Goal: Task Accomplishment & Management: Use online tool/utility

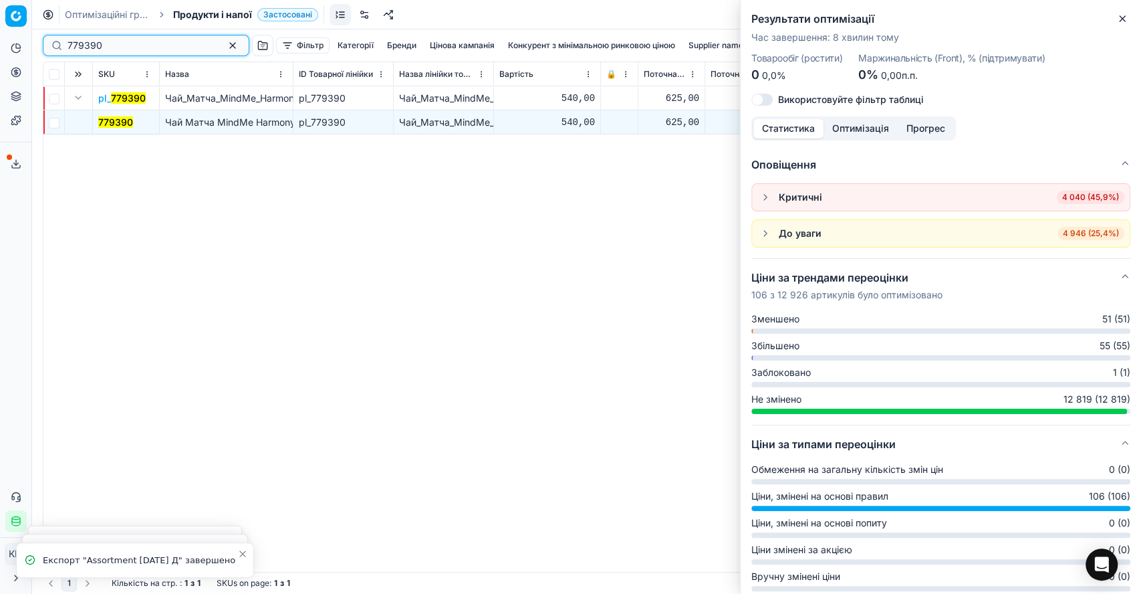
drag, startPoint x: 125, startPoint y: 49, endPoint x: 59, endPoint y: 41, distance: 66.7
click at [59, 41] on div "779390" at bounding box center [146, 45] width 207 height 21
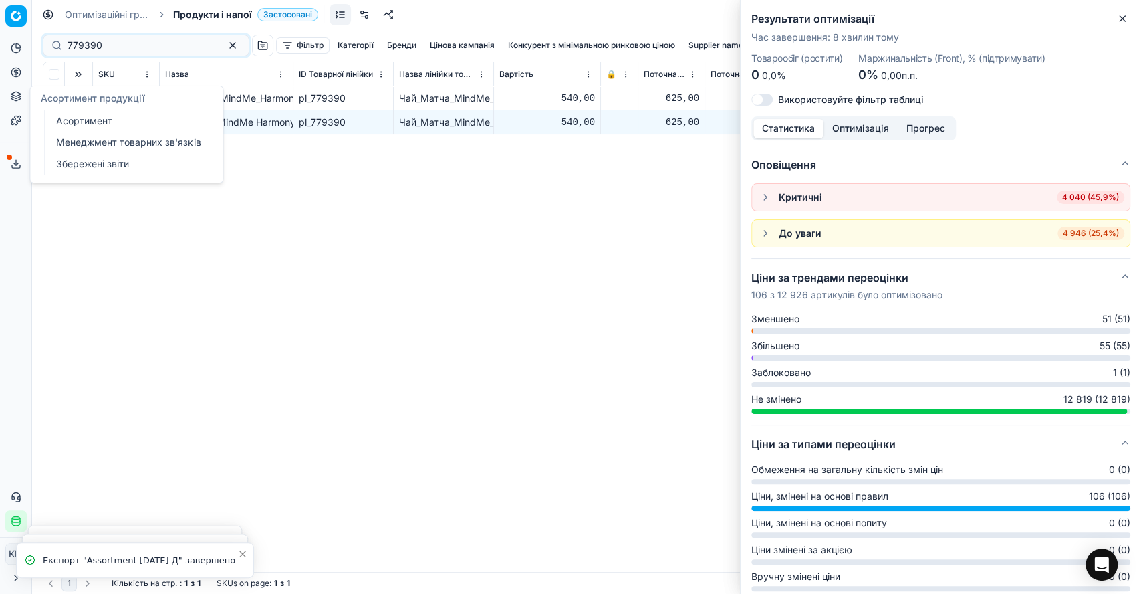
click at [16, 103] on button "Асортимент продукції" at bounding box center [15, 96] width 21 height 21
click at [66, 116] on link "Асортимент" at bounding box center [129, 121] width 156 height 19
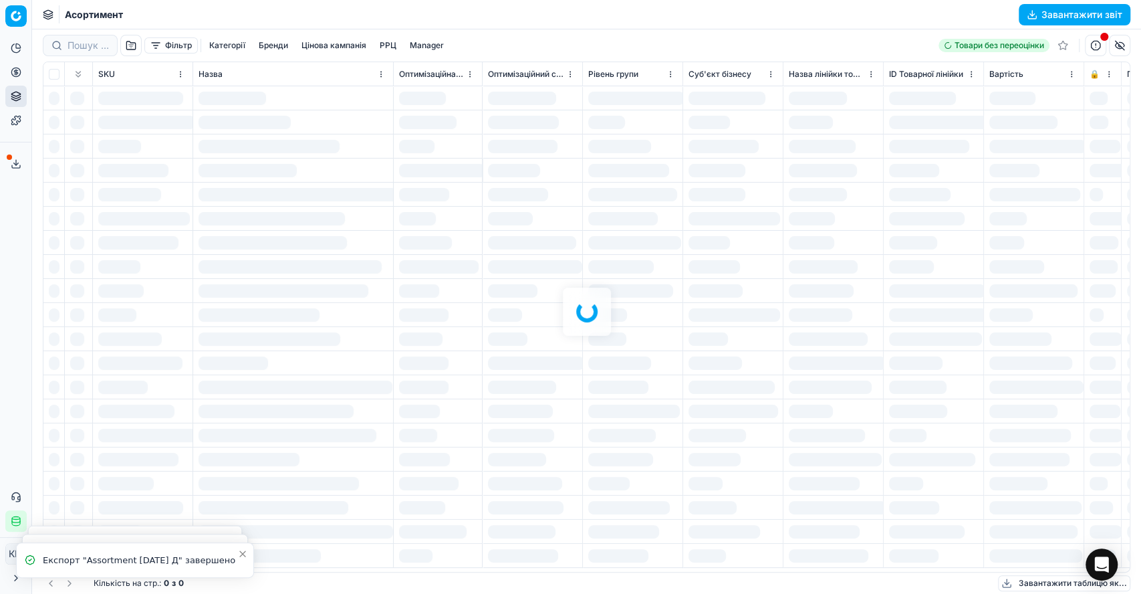
click at [84, 47] on div at bounding box center [586, 311] width 1109 height 564
click at [79, 42] on div at bounding box center [586, 311] width 1109 height 564
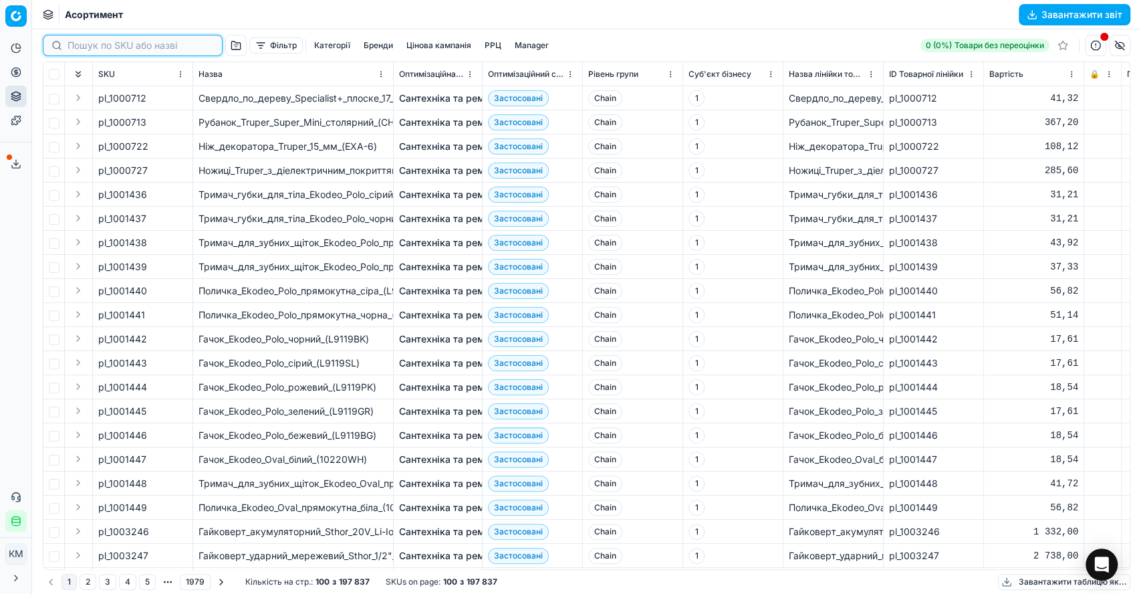
click at [79, 42] on input at bounding box center [141, 45] width 146 height 13
paste input "1315766"
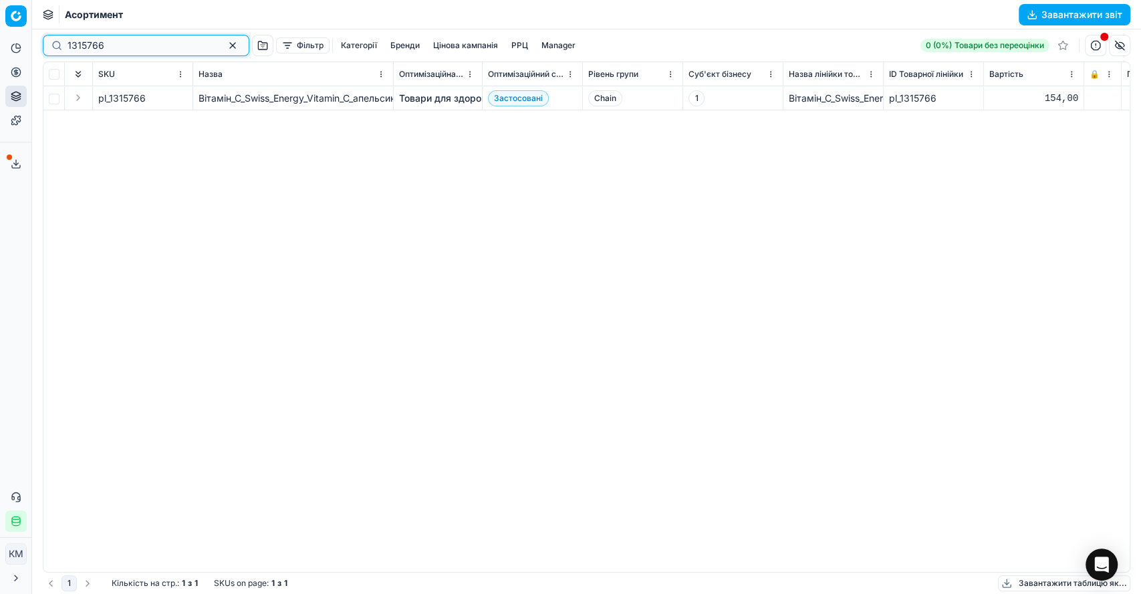
type input "1315766"
click at [448, 100] on link "Товари для здоров'я" at bounding box center [447, 98] width 96 height 13
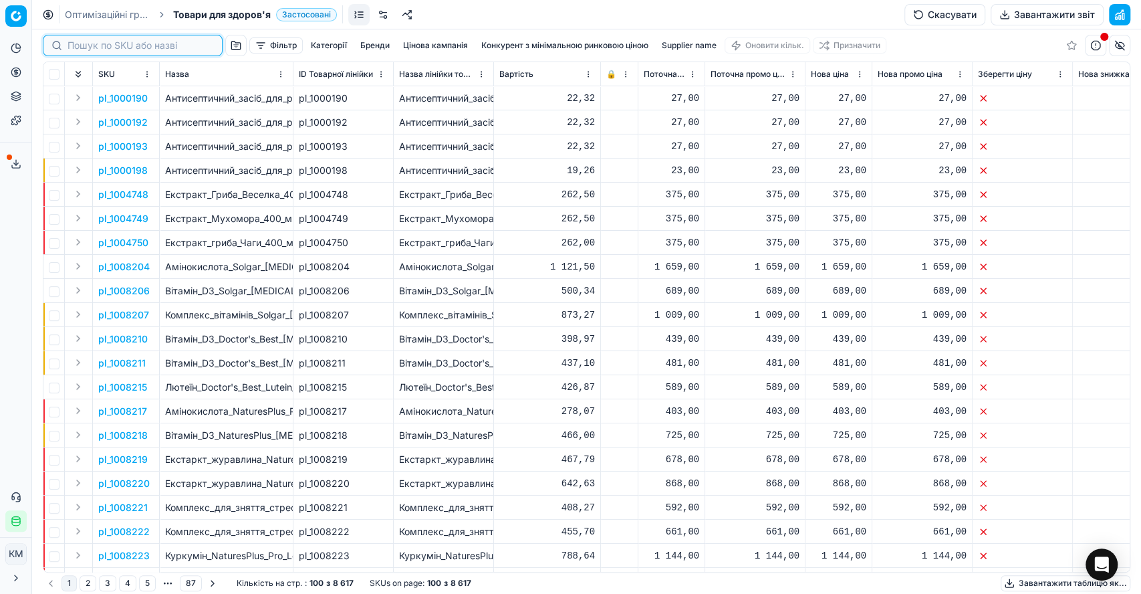
click at [69, 46] on input at bounding box center [141, 45] width 146 height 13
paste input "1315766"
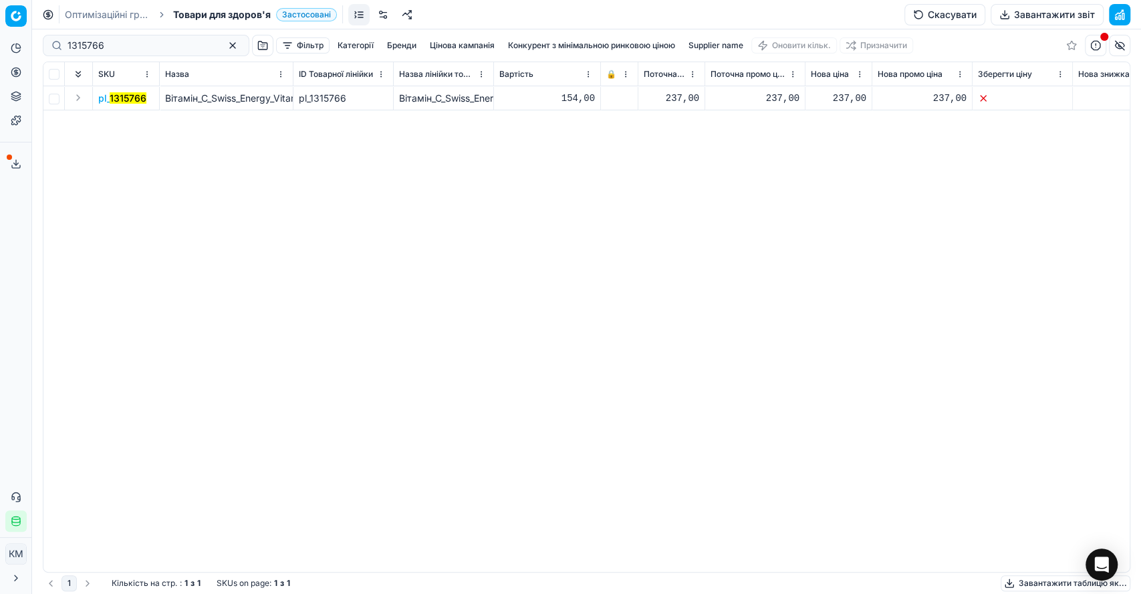
click at [78, 96] on button "Expand" at bounding box center [78, 98] width 16 height 16
click at [110, 119] on mark "1315766" at bounding box center [116, 121] width 37 height 11
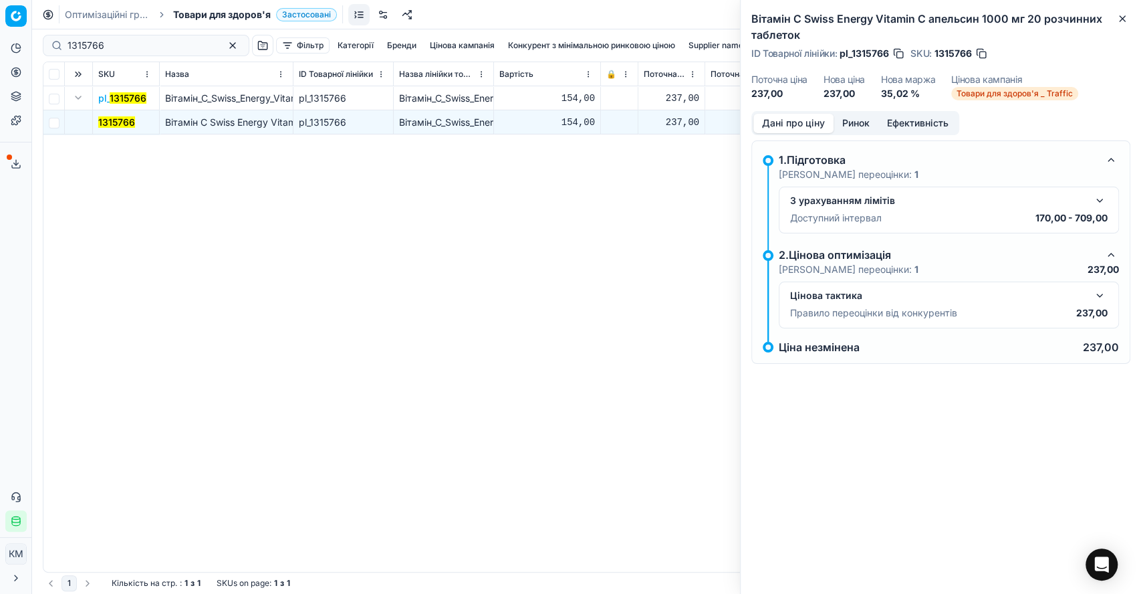
click at [1102, 295] on button "button" at bounding box center [1100, 295] width 16 height 16
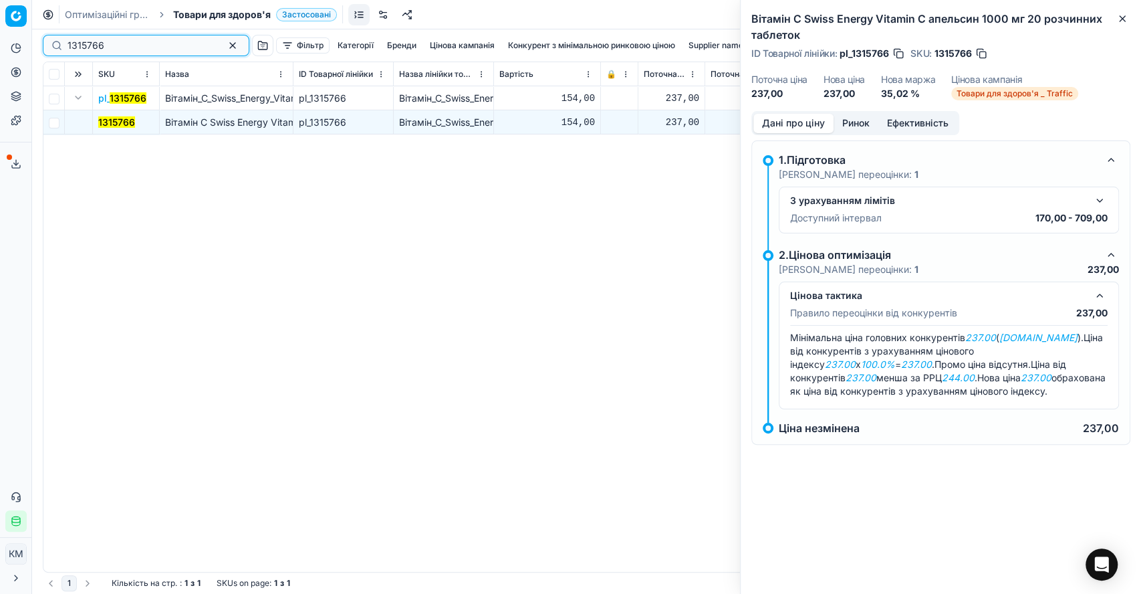
drag, startPoint x: 70, startPoint y: 43, endPoint x: 47, endPoint y: 41, distance: 22.2
click at [48, 41] on div "1315766" at bounding box center [146, 45] width 207 height 21
paste input "628681"
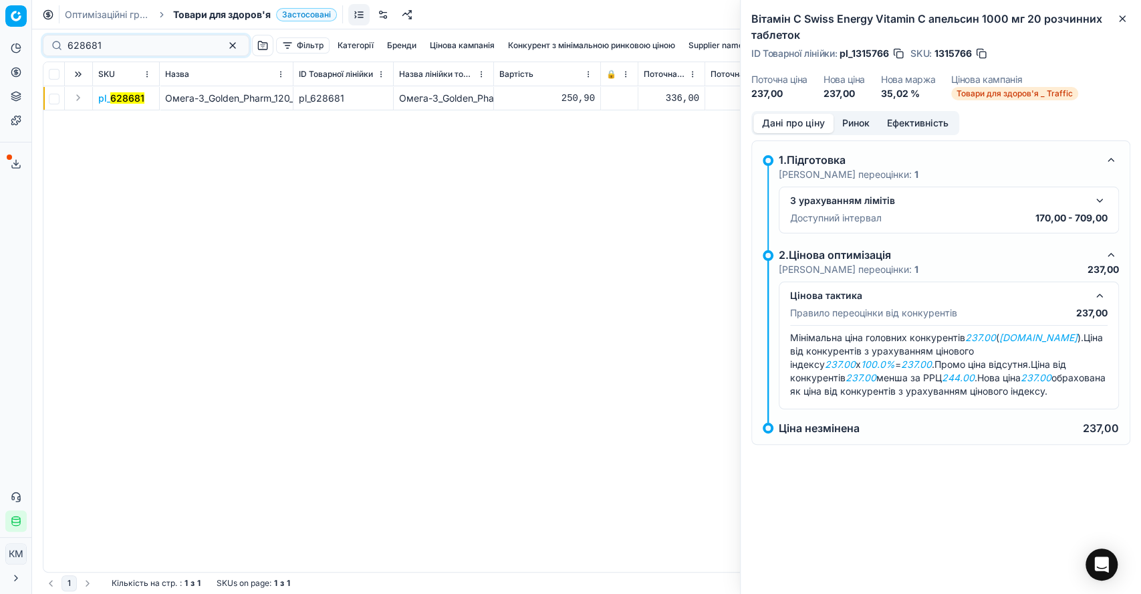
click at [77, 98] on button "Expand" at bounding box center [78, 98] width 16 height 16
click at [110, 123] on mark "628681" at bounding box center [115, 121] width 34 height 11
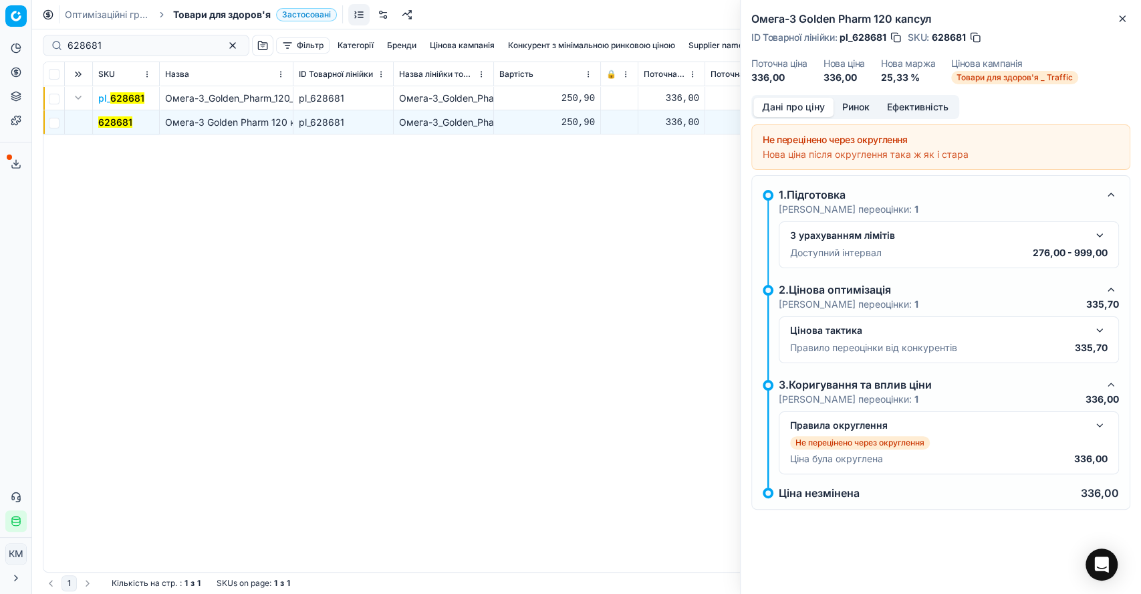
click at [1100, 328] on button "button" at bounding box center [1100, 330] width 16 height 16
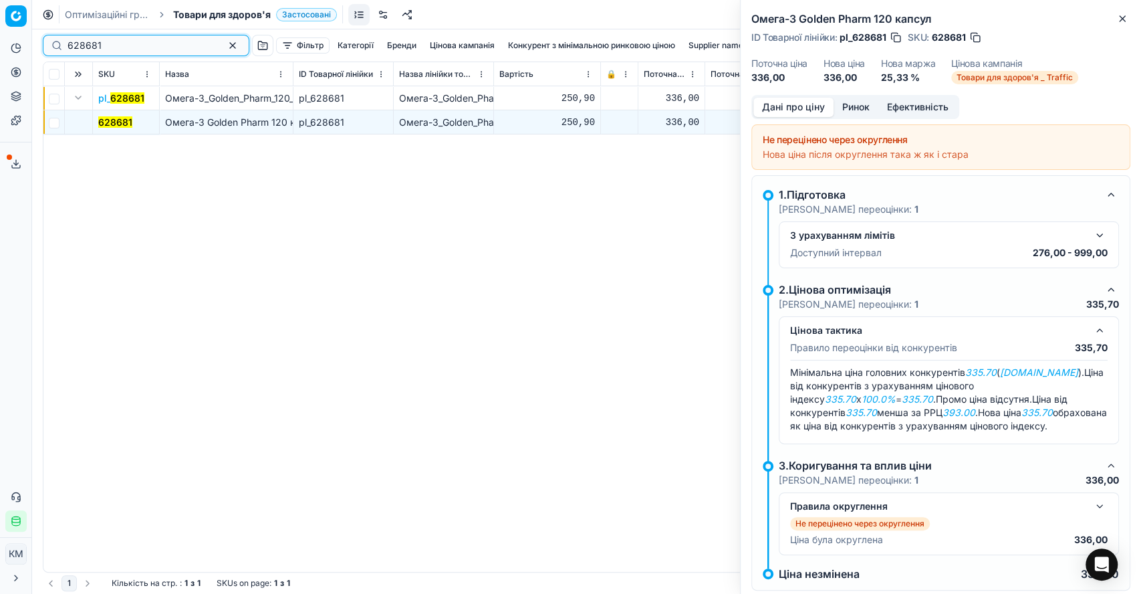
drag, startPoint x: 105, startPoint y: 41, endPoint x: 39, endPoint y: 39, distance: 65.6
click at [39, 39] on div "628681 Фільтр Категорії Бренди Цінова кампанія Конкурент з мінімальною ринковою…" at bounding box center [586, 311] width 1109 height 564
paste input "68540"
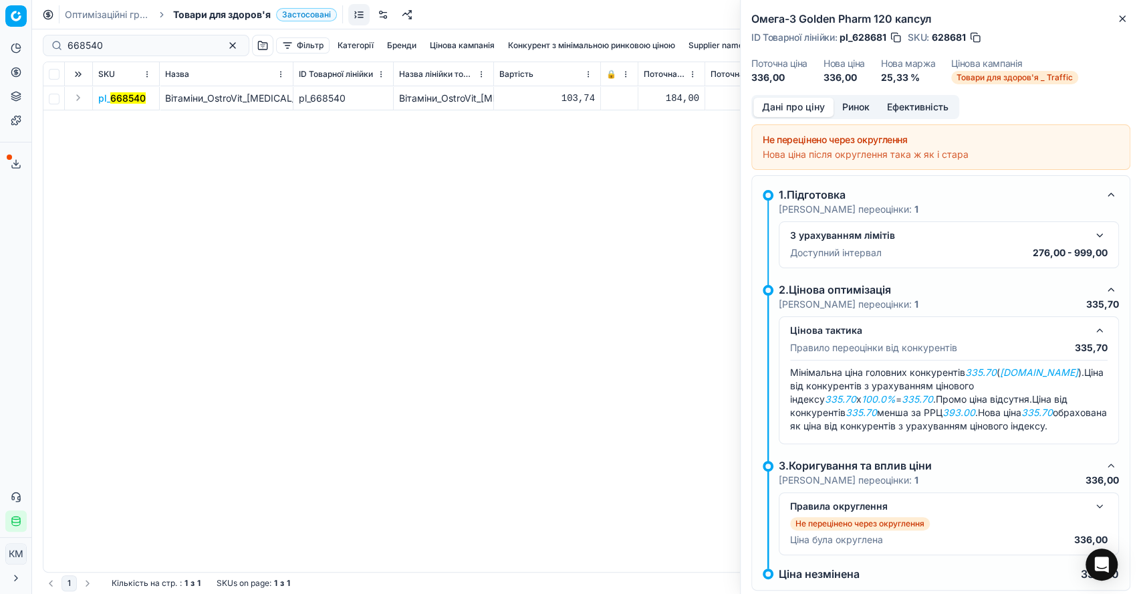
click at [77, 98] on button "Expand" at bounding box center [78, 98] width 16 height 16
click at [107, 121] on mark "668540" at bounding box center [115, 121] width 35 height 11
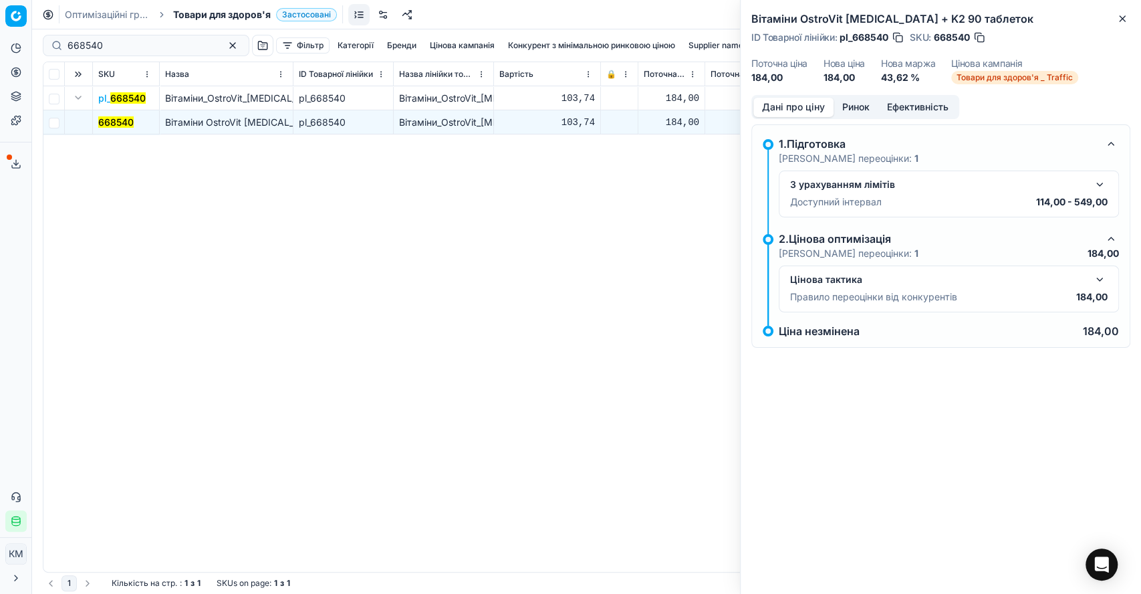
click at [1092, 280] on button "button" at bounding box center [1100, 279] width 16 height 16
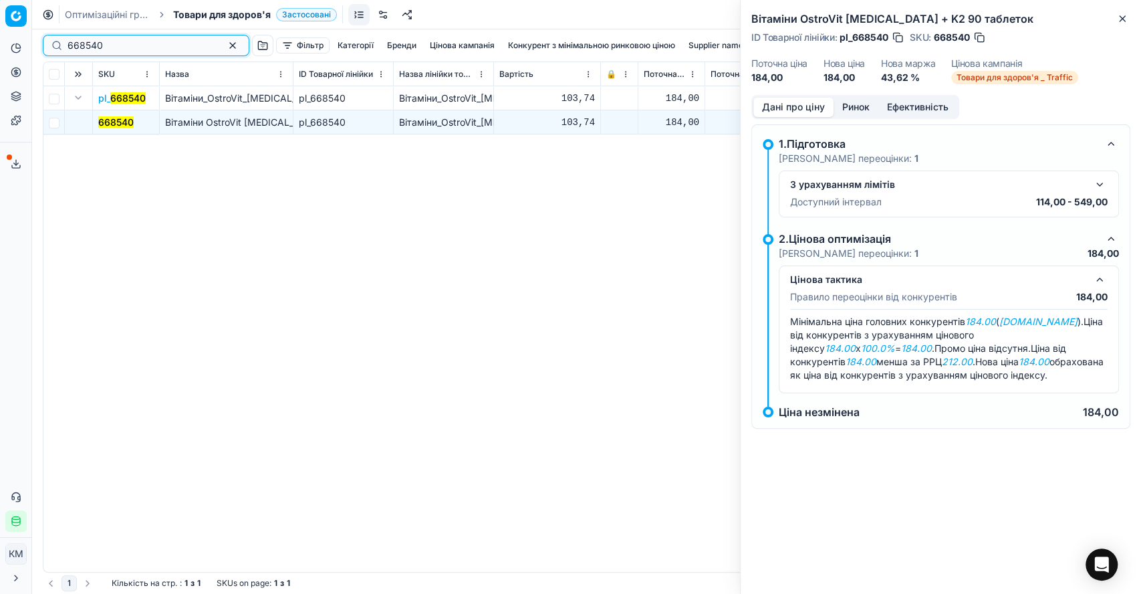
drag, startPoint x: 94, startPoint y: 46, endPoint x: 58, endPoint y: 39, distance: 36.8
click at [58, 39] on div "668540" at bounding box center [146, 45] width 207 height 21
paste input "829312"
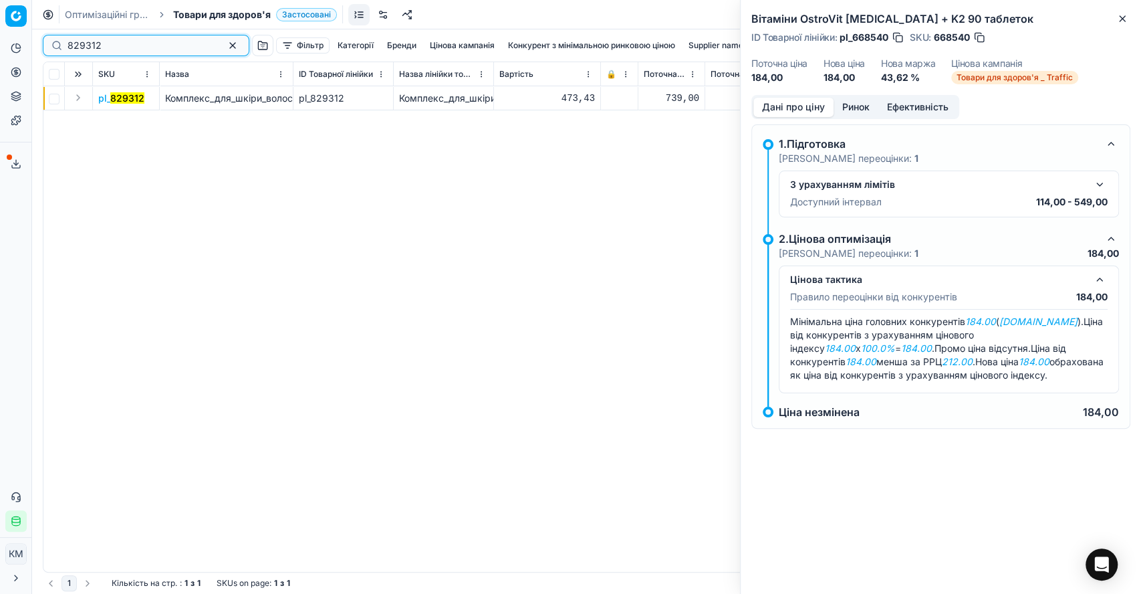
type input "829312"
click at [80, 102] on button "Expand" at bounding box center [78, 98] width 16 height 16
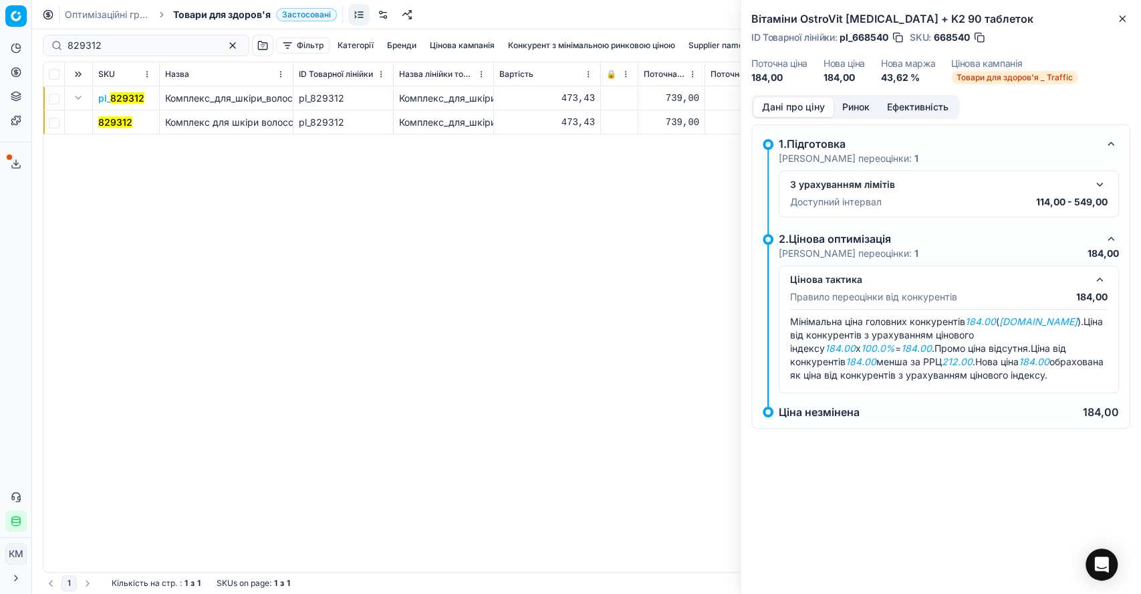
click at [106, 117] on mark "829312" at bounding box center [115, 121] width 34 height 11
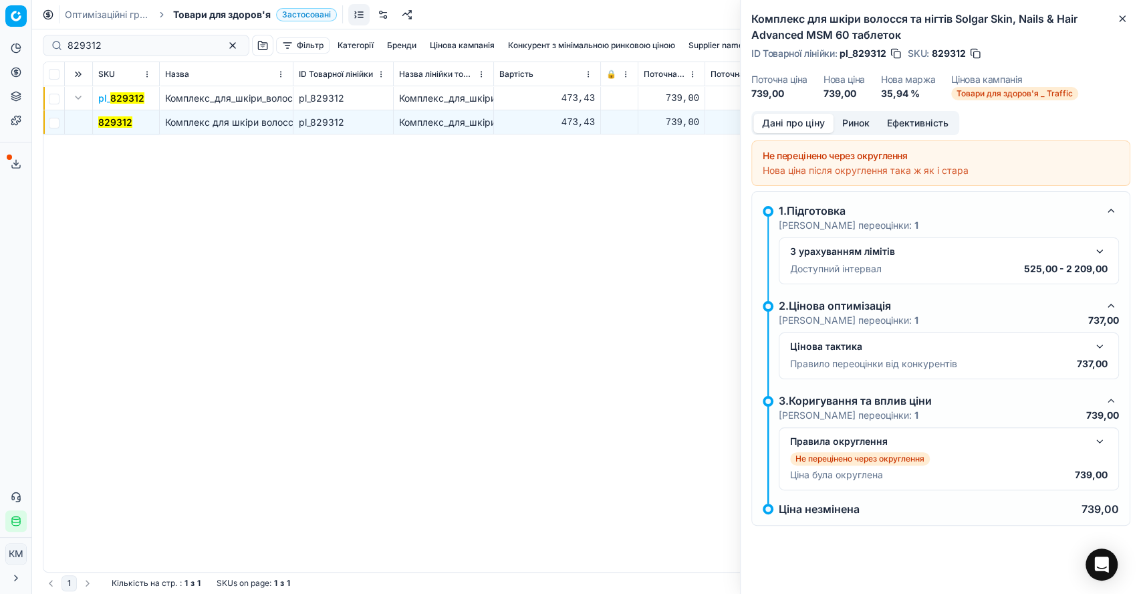
click at [1096, 346] on button "button" at bounding box center [1100, 346] width 16 height 16
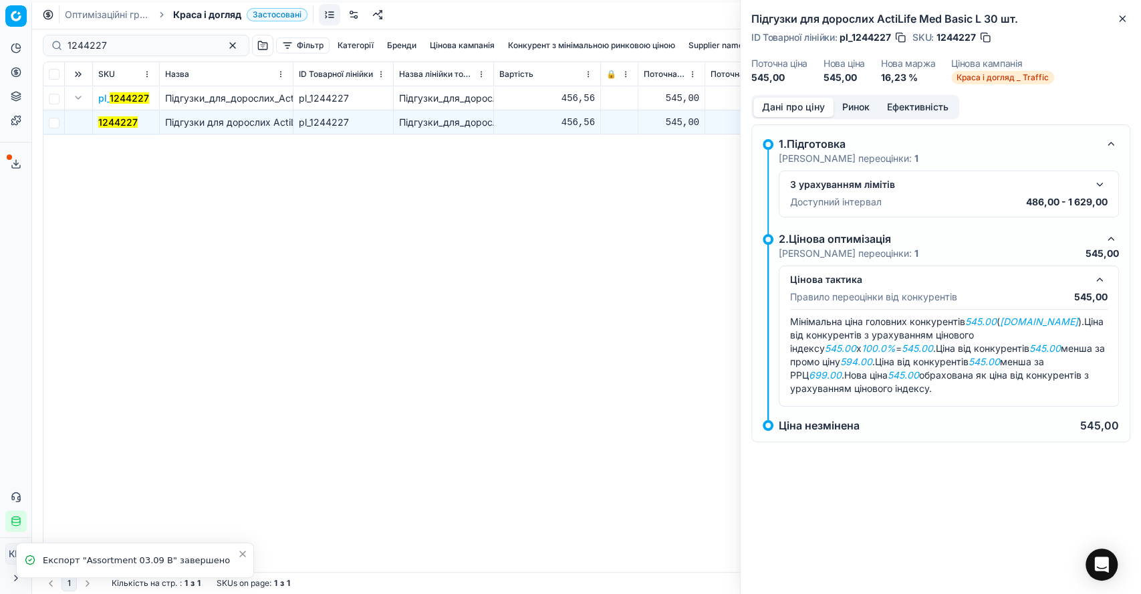
click at [37, 44] on div "1244227 Фільтр Категорії [PERSON_NAME] кампанія Конкурент з мінімальною ринково…" at bounding box center [586, 311] width 1109 height 564
drag, startPoint x: 109, startPoint y: 41, endPoint x: 58, endPoint y: 36, distance: 51.1
click at [61, 37] on div "1244227" at bounding box center [146, 45] width 207 height 21
paste input "52400"
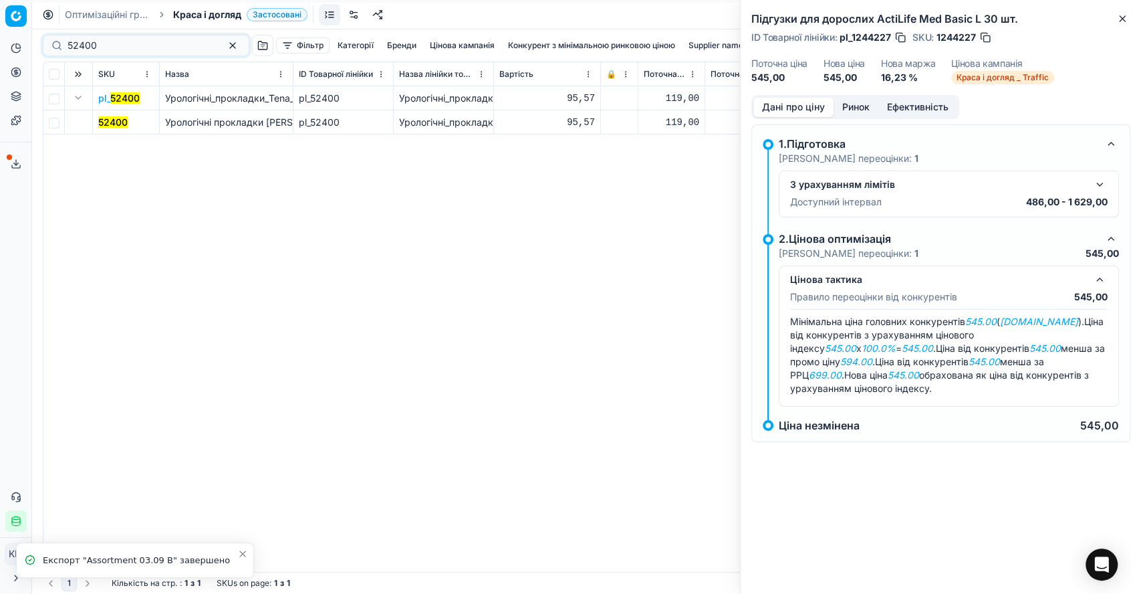
click at [100, 130] on td "52400" at bounding box center [126, 122] width 67 height 24
click at [108, 122] on mark "52400" at bounding box center [112, 121] width 29 height 11
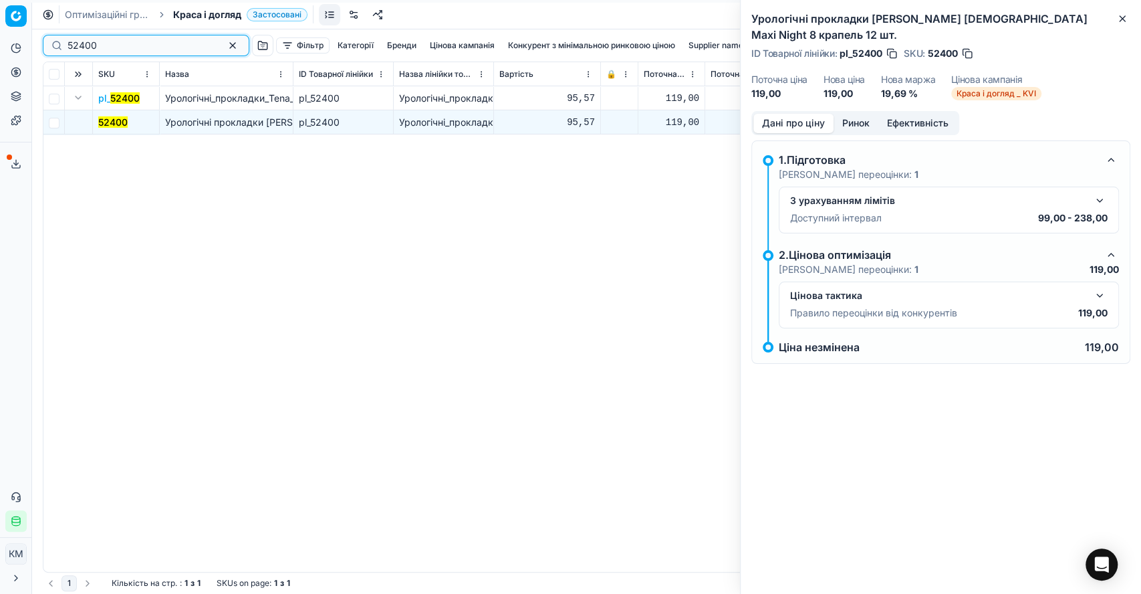
drag, startPoint x: 124, startPoint y: 45, endPoint x: 37, endPoint y: 41, distance: 86.3
click at [37, 41] on div "52400 Фільтр Категорії [PERSON_NAME] кампанія Конкурент з мінімальною ринковою …" at bounding box center [586, 311] width 1109 height 564
paste input "184761"
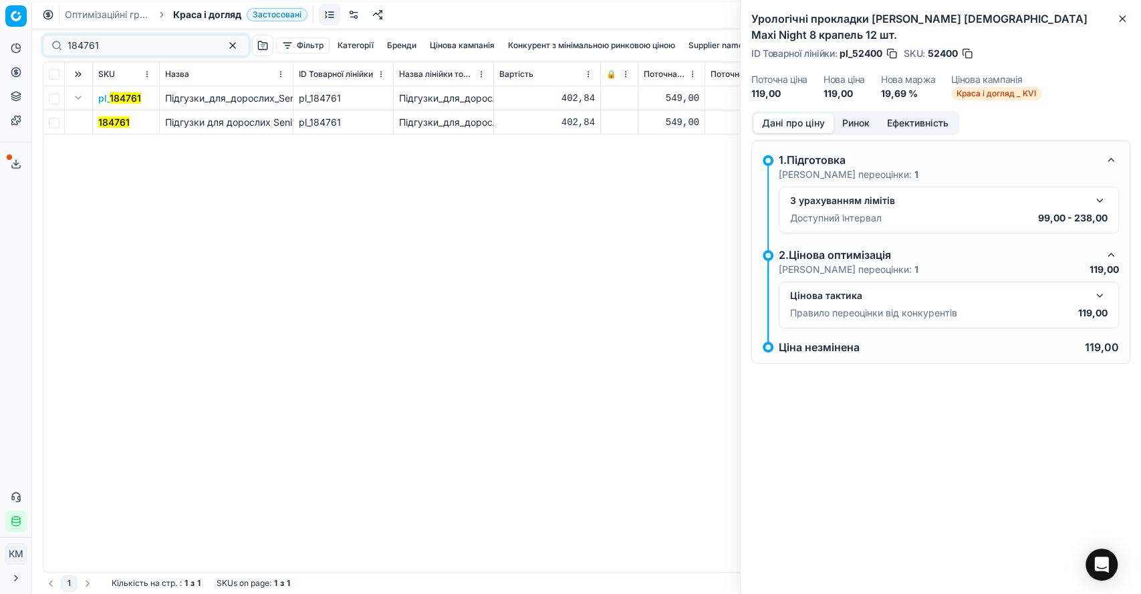
click at [111, 124] on mark "184761" at bounding box center [113, 121] width 31 height 11
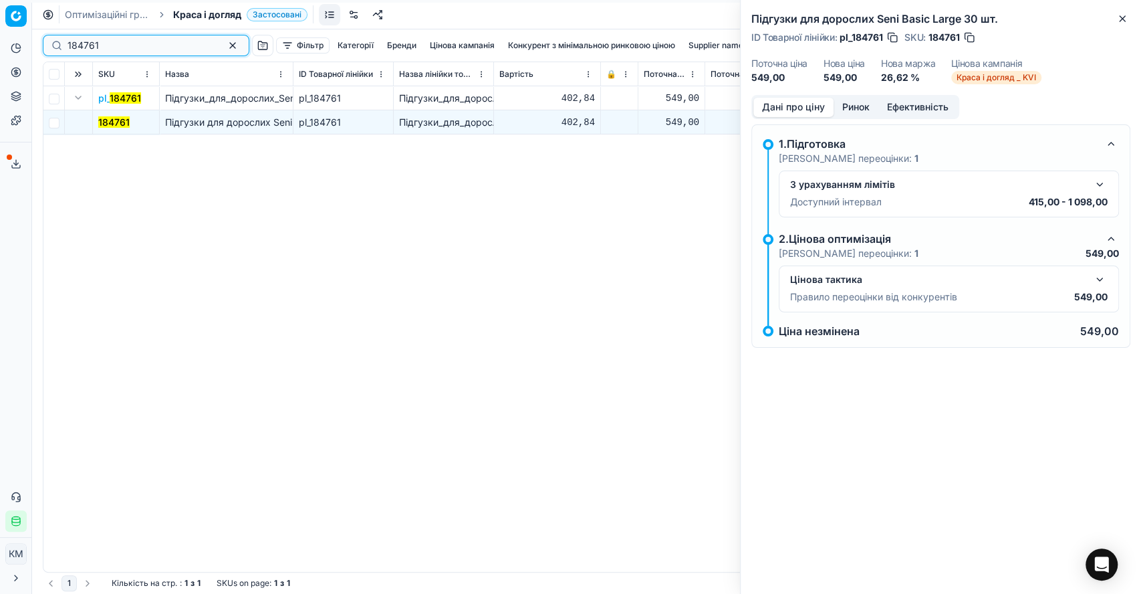
drag, startPoint x: 113, startPoint y: 40, endPoint x: 27, endPoint y: 43, distance: 86.3
click at [27, 43] on div "Pricing platform Аналітика Цінова оптимізація Асортимент продукції Шаблони Серв…" at bounding box center [570, 297] width 1141 height 594
paste input "418777"
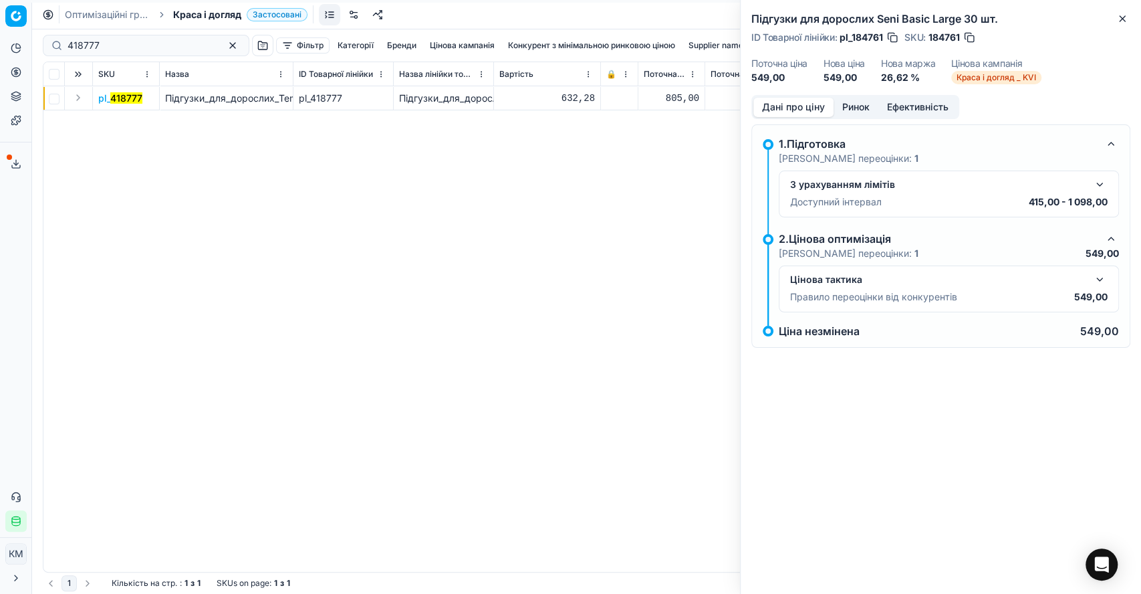
click at [76, 97] on button "Expand" at bounding box center [78, 98] width 16 height 16
click at [105, 121] on mark "418777" at bounding box center [114, 121] width 32 height 11
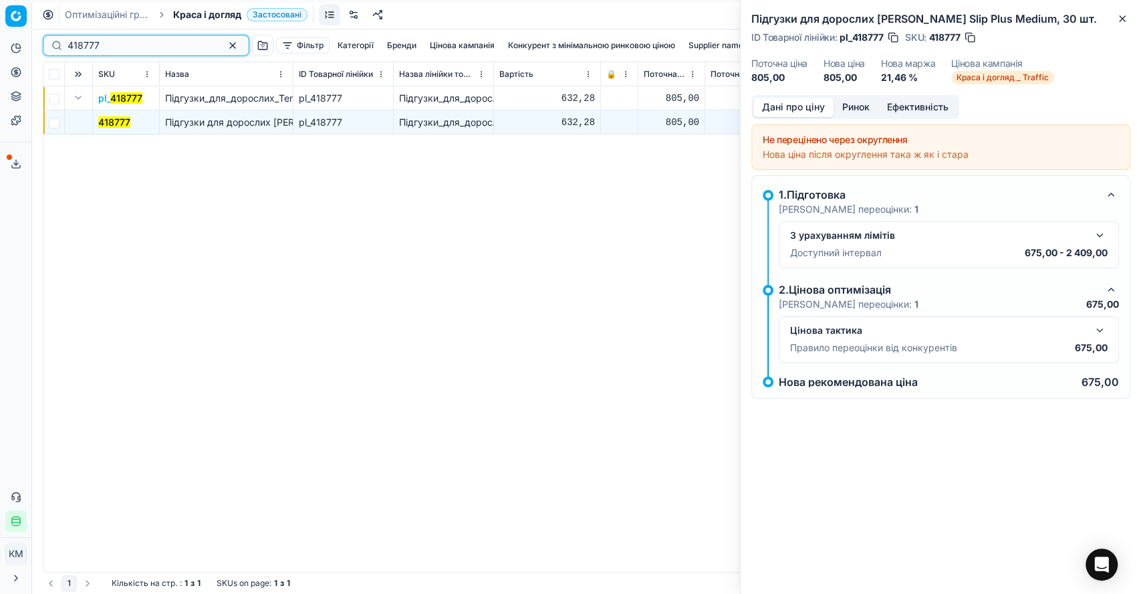
drag, startPoint x: 112, startPoint y: 39, endPoint x: 39, endPoint y: 38, distance: 73.5
click at [39, 38] on div "418777 Фільтр Категорії [PERSON_NAME] кампанія Конкурент з мінімальною ринковою…" at bounding box center [586, 311] width 1109 height 564
paste input "19609"
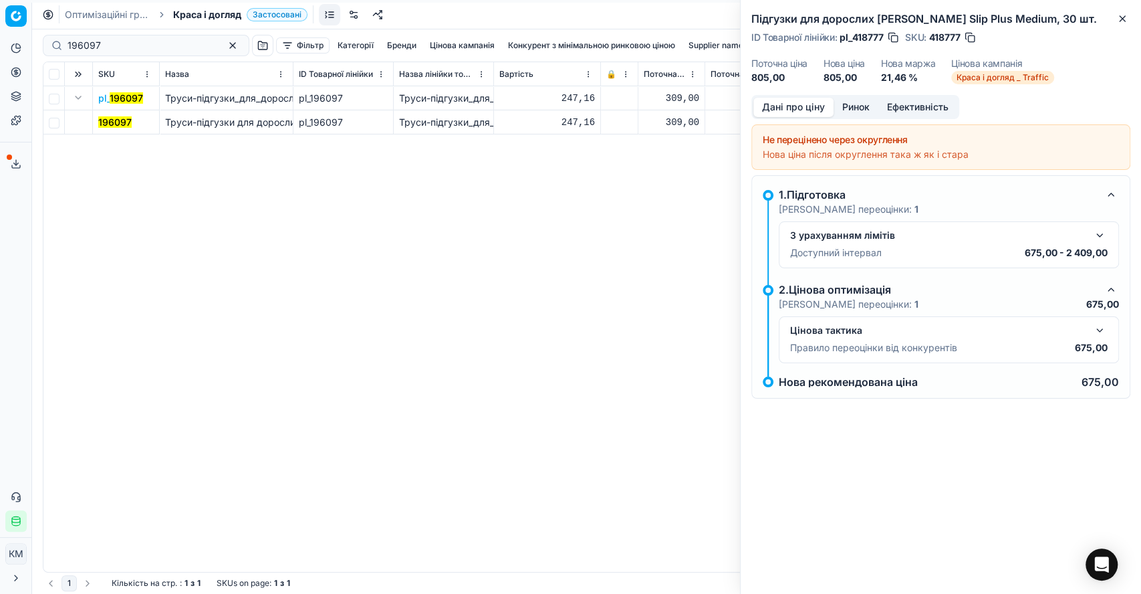
click at [115, 122] on mark "196097" at bounding box center [114, 121] width 33 height 11
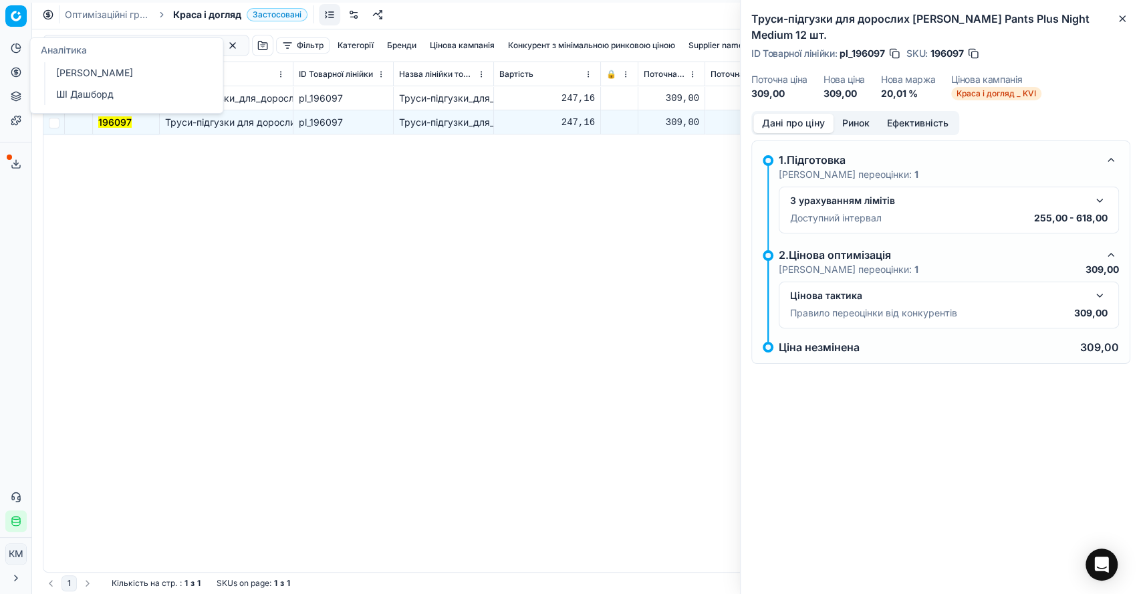
click at [114, 38] on div "Аналітика" at bounding box center [126, 50] width 192 height 24
drag, startPoint x: 128, startPoint y: 266, endPoint x: 128, endPoint y: 259, distance: 7.4
click at [128, 265] on div "pl_ 196097 Труси-підгузки_для_дорослих_Tena_Pants_Plus_Night_Мedium_12_шт. pl_1…" at bounding box center [586, 328] width 1086 height 485
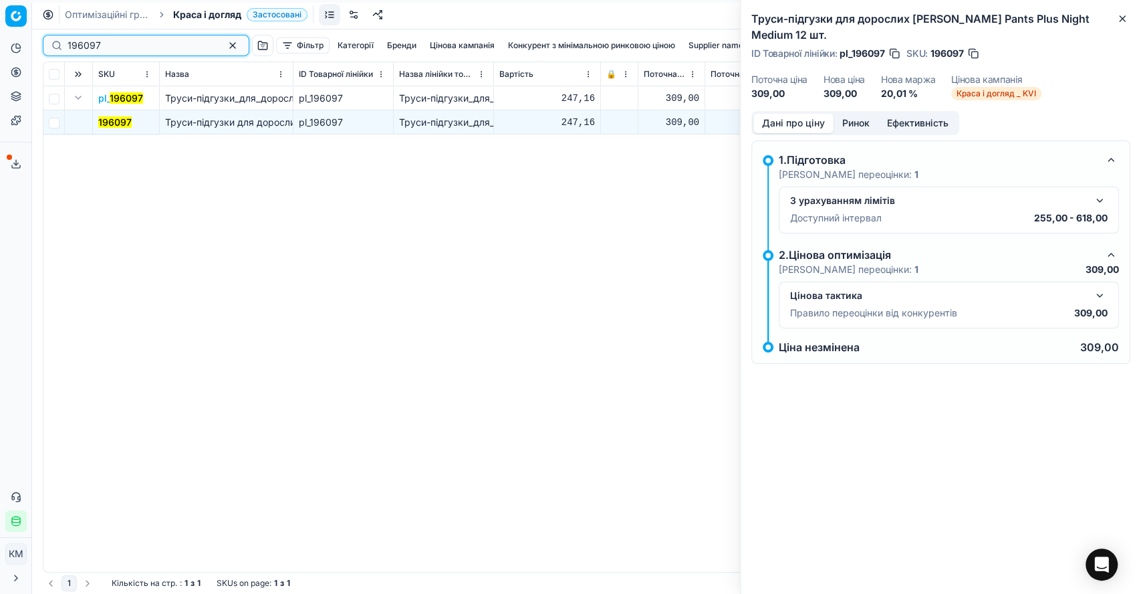
drag, startPoint x: 82, startPoint y: 42, endPoint x: 55, endPoint y: 43, distance: 26.1
click at [55, 43] on div "196097" at bounding box center [146, 45] width 207 height 21
paste input "252964"
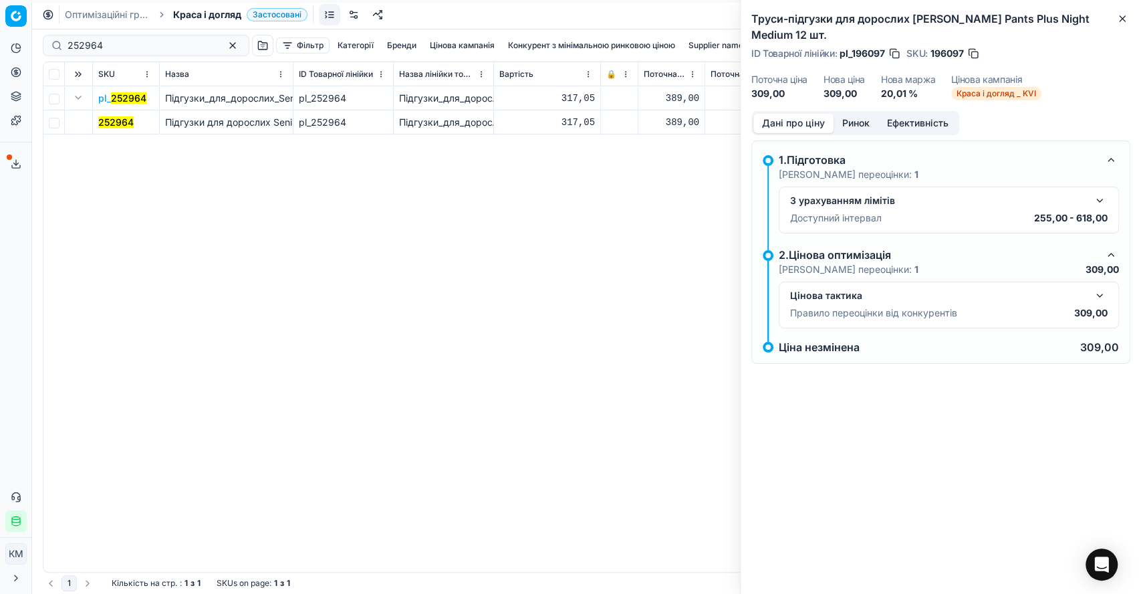
click at [123, 124] on mark "252964" at bounding box center [115, 121] width 35 height 11
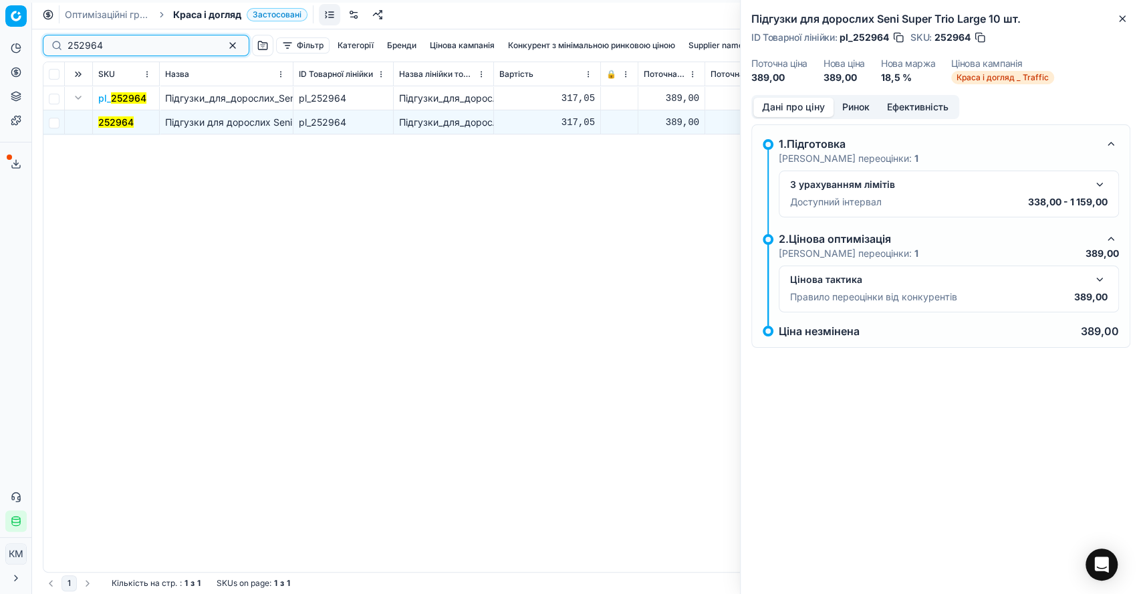
drag, startPoint x: 121, startPoint y: 45, endPoint x: 45, endPoint y: 45, distance: 75.5
click at [45, 45] on div "252964" at bounding box center [146, 45] width 207 height 21
paste input "89902"
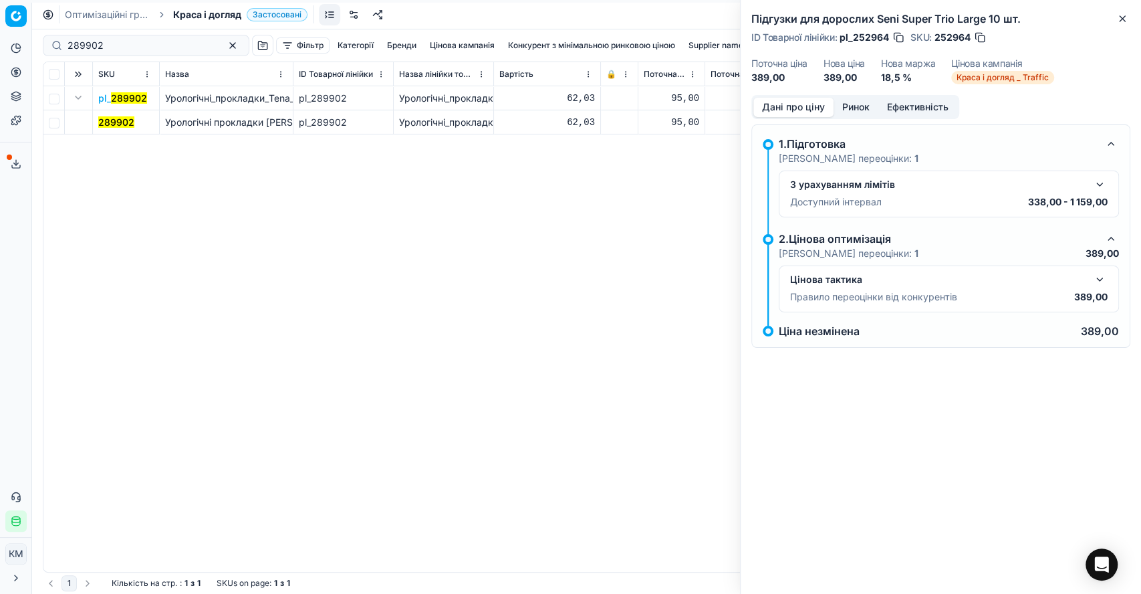
click at [104, 120] on mark "289902" at bounding box center [116, 121] width 36 height 11
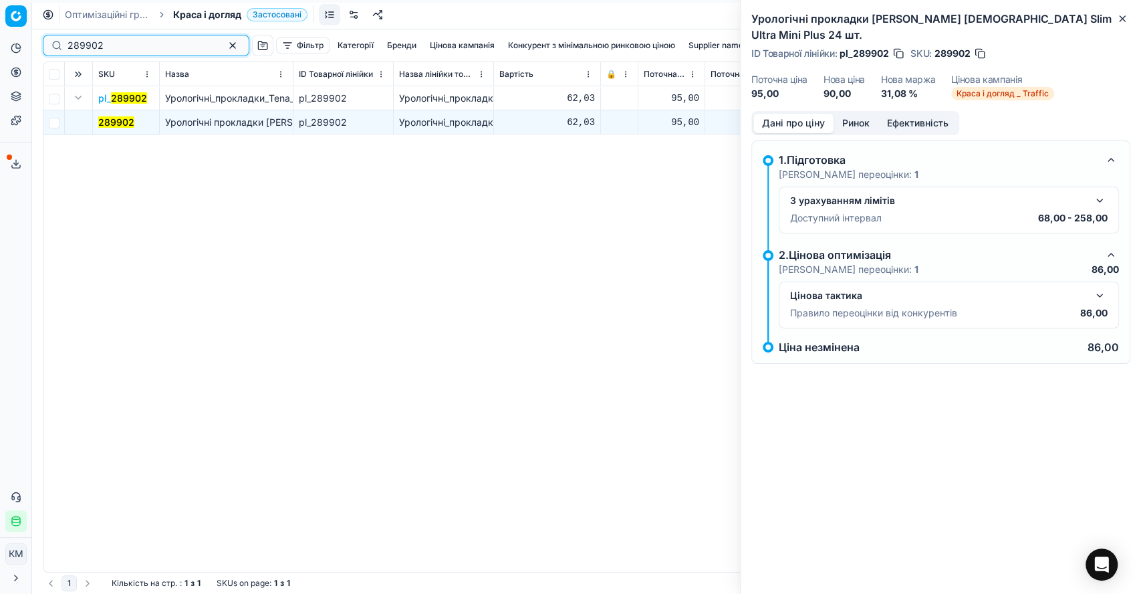
drag, startPoint x: 108, startPoint y: 43, endPoint x: 53, endPoint y: 43, distance: 54.8
click at [53, 43] on div "289902" at bounding box center [146, 45] width 207 height 21
paste input "499447"
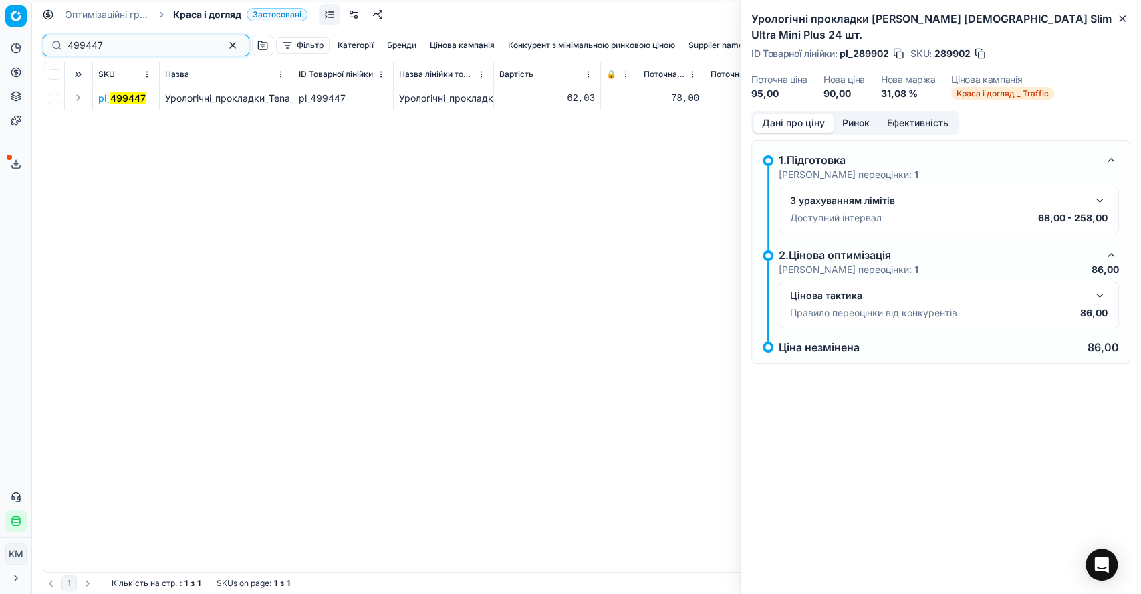
type input "499447"
click at [77, 100] on button "Expand" at bounding box center [78, 98] width 16 height 16
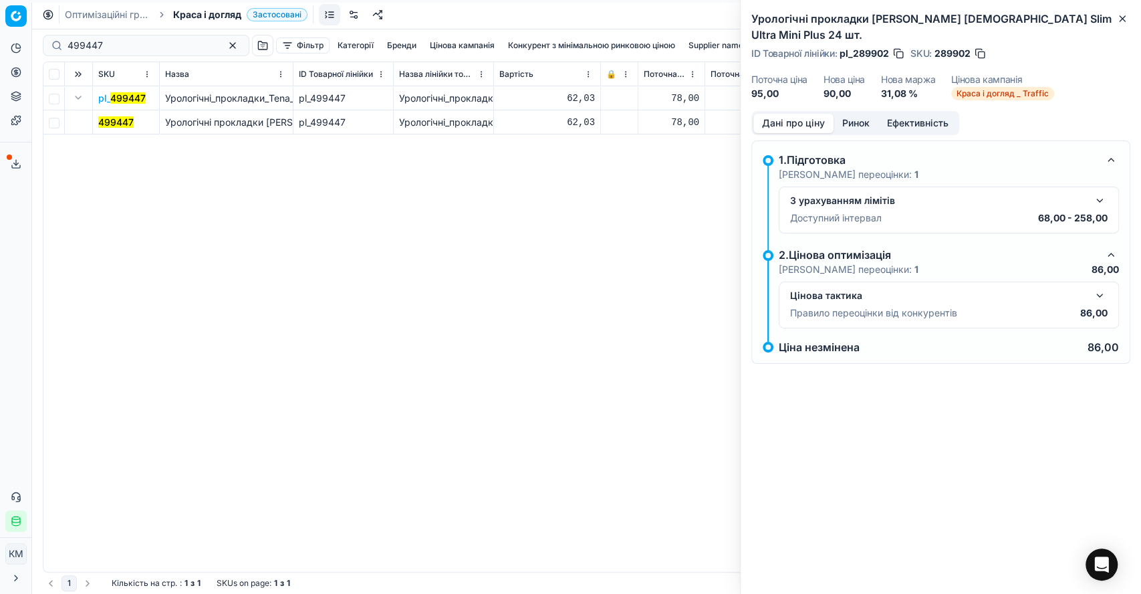
click at [138, 126] on td "499447" at bounding box center [126, 122] width 67 height 24
click at [119, 124] on mark "499447" at bounding box center [115, 121] width 35 height 11
